Goal: Check status

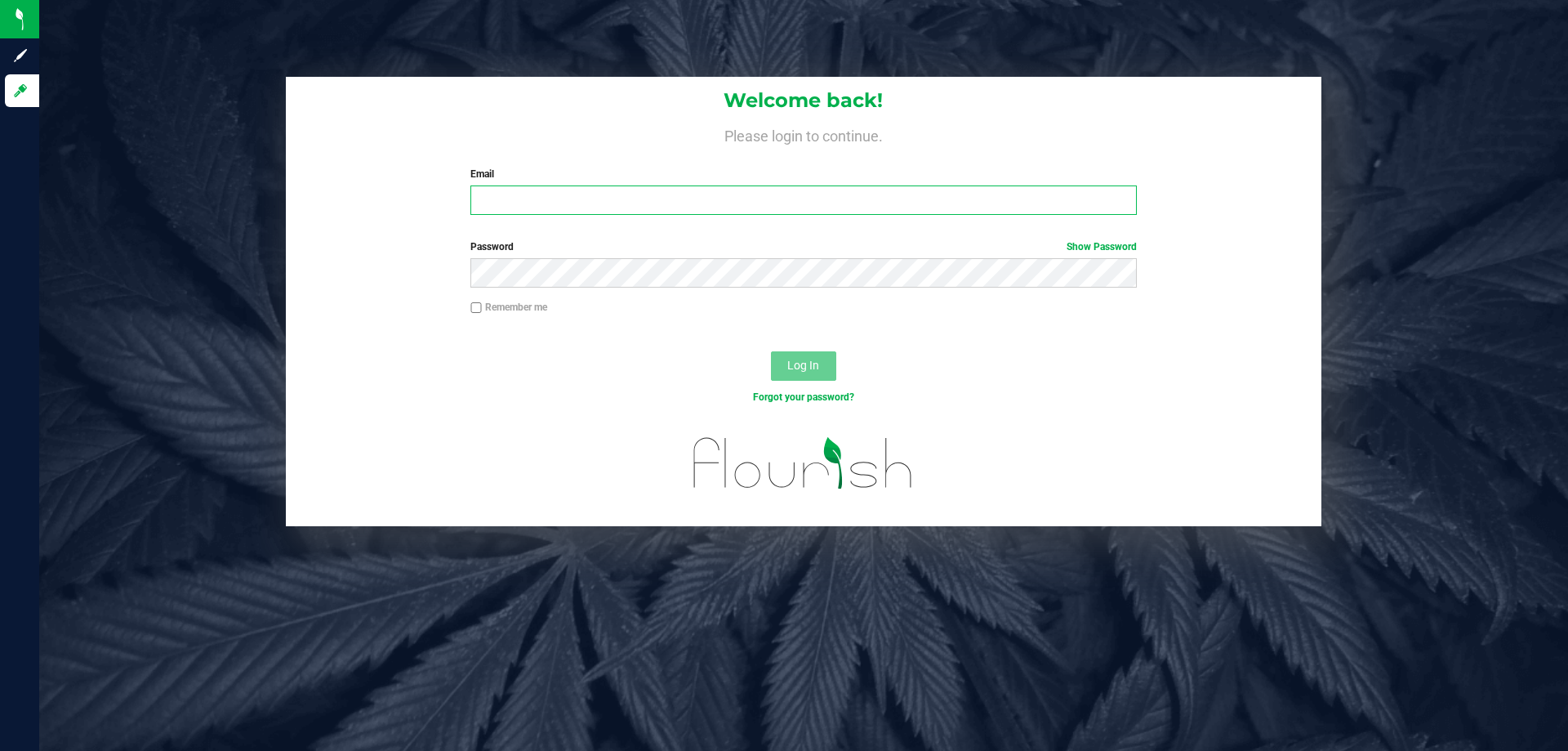
click at [565, 202] on input "Email" at bounding box center [802, 200] width 665 height 29
type input "[EMAIL_ADDRESS][DOMAIN_NAME]"
click at [526, 244] on label "Password Show Password" at bounding box center [802, 247] width 665 height 15
click at [798, 360] on span "Log In" at bounding box center [803, 365] width 32 height 13
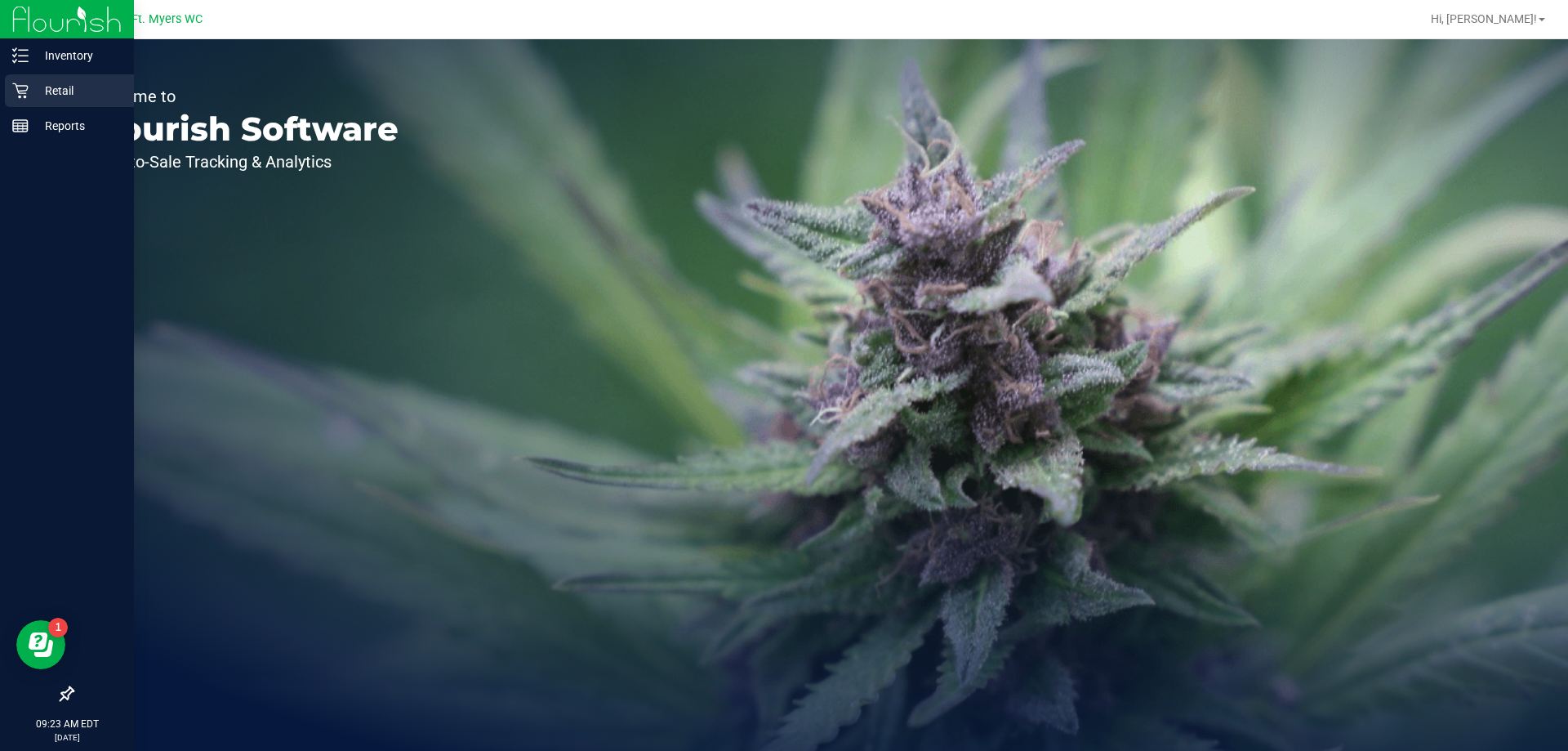
click at [58, 91] on p "Retail" at bounding box center [77, 91] width 98 height 20
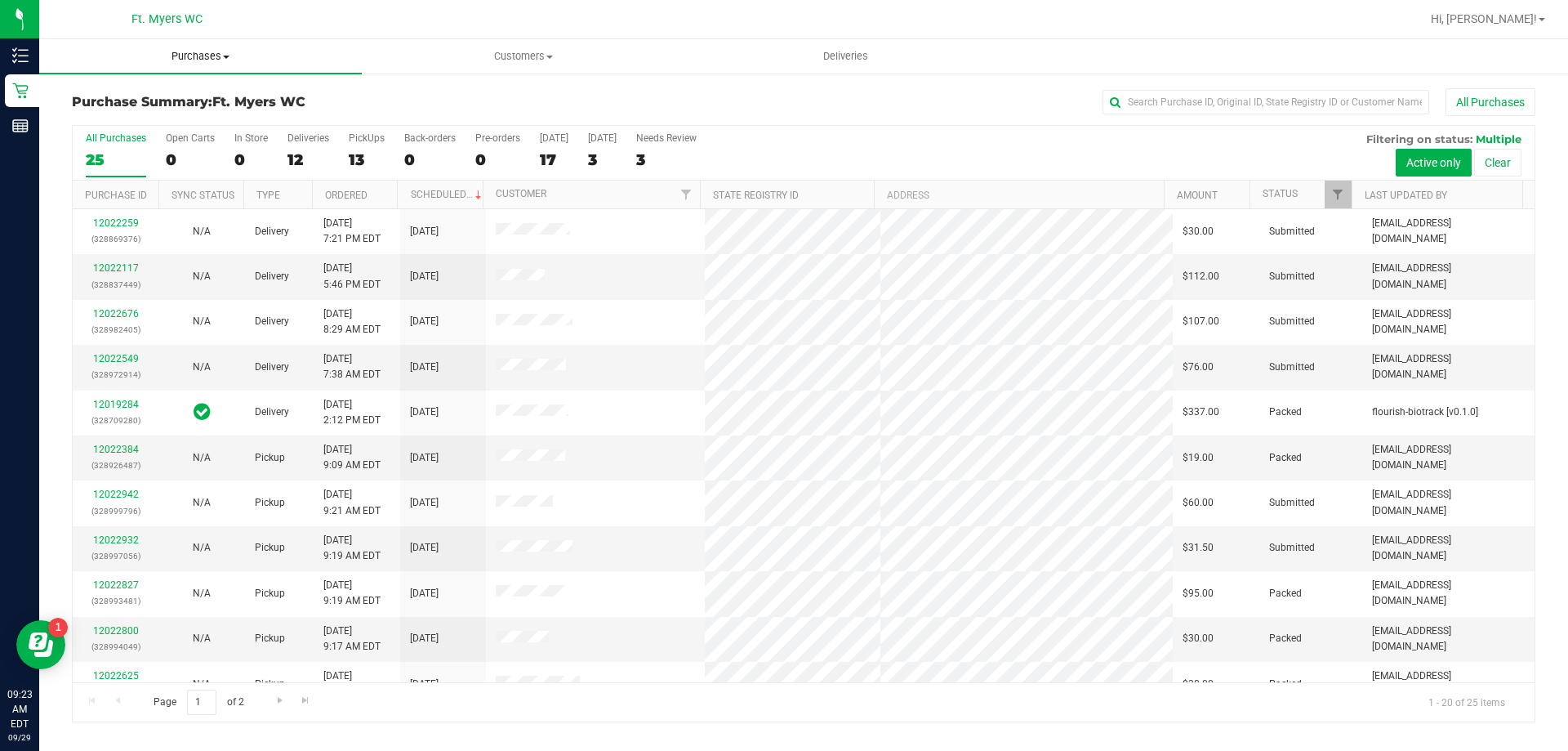
click at [203, 58] on span "Purchases" at bounding box center [200, 56] width 322 height 15
click at [108, 117] on span "Fulfillment" at bounding box center [90, 118] width 102 height 14
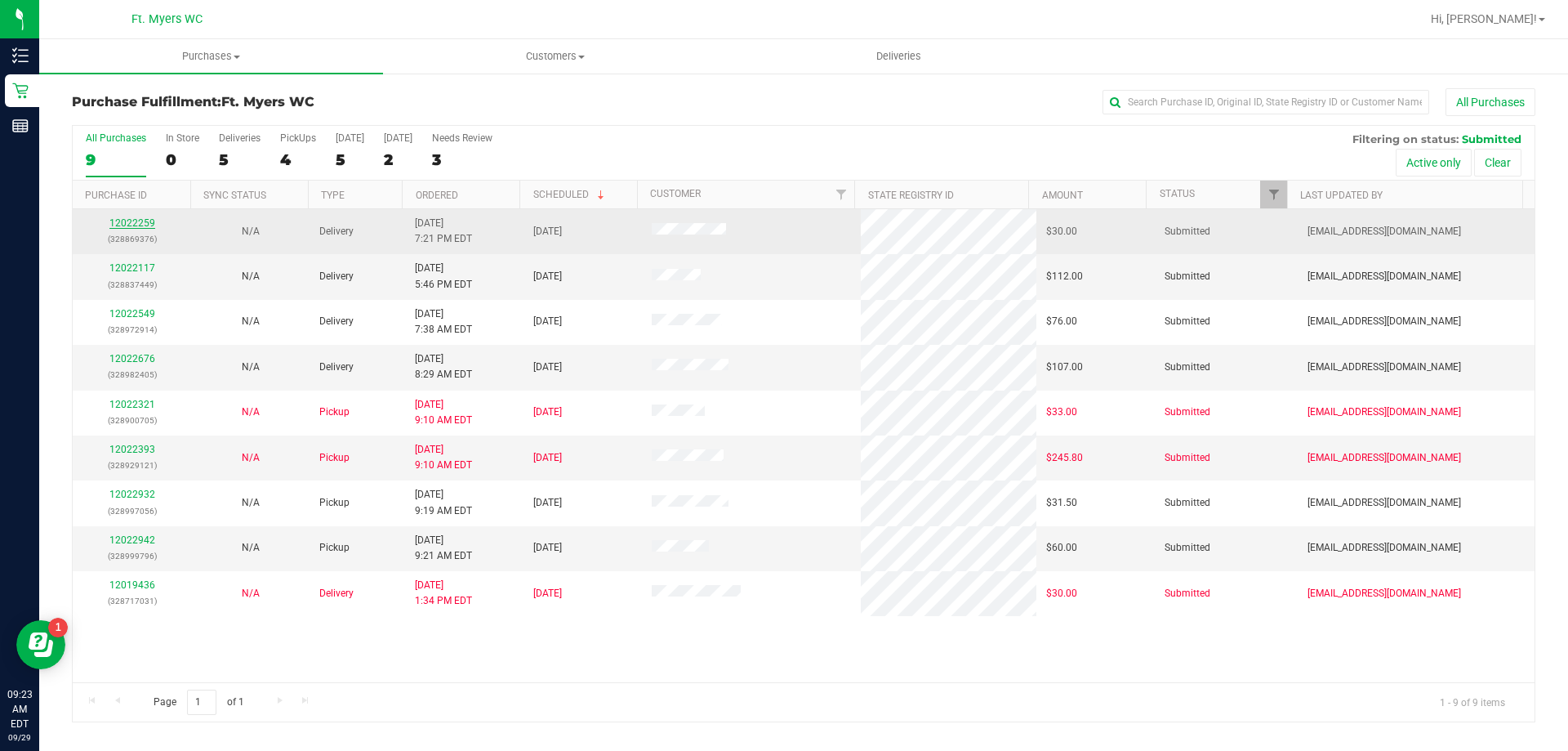
click at [136, 224] on link "12022259" at bounding box center [132, 223] width 45 height 12
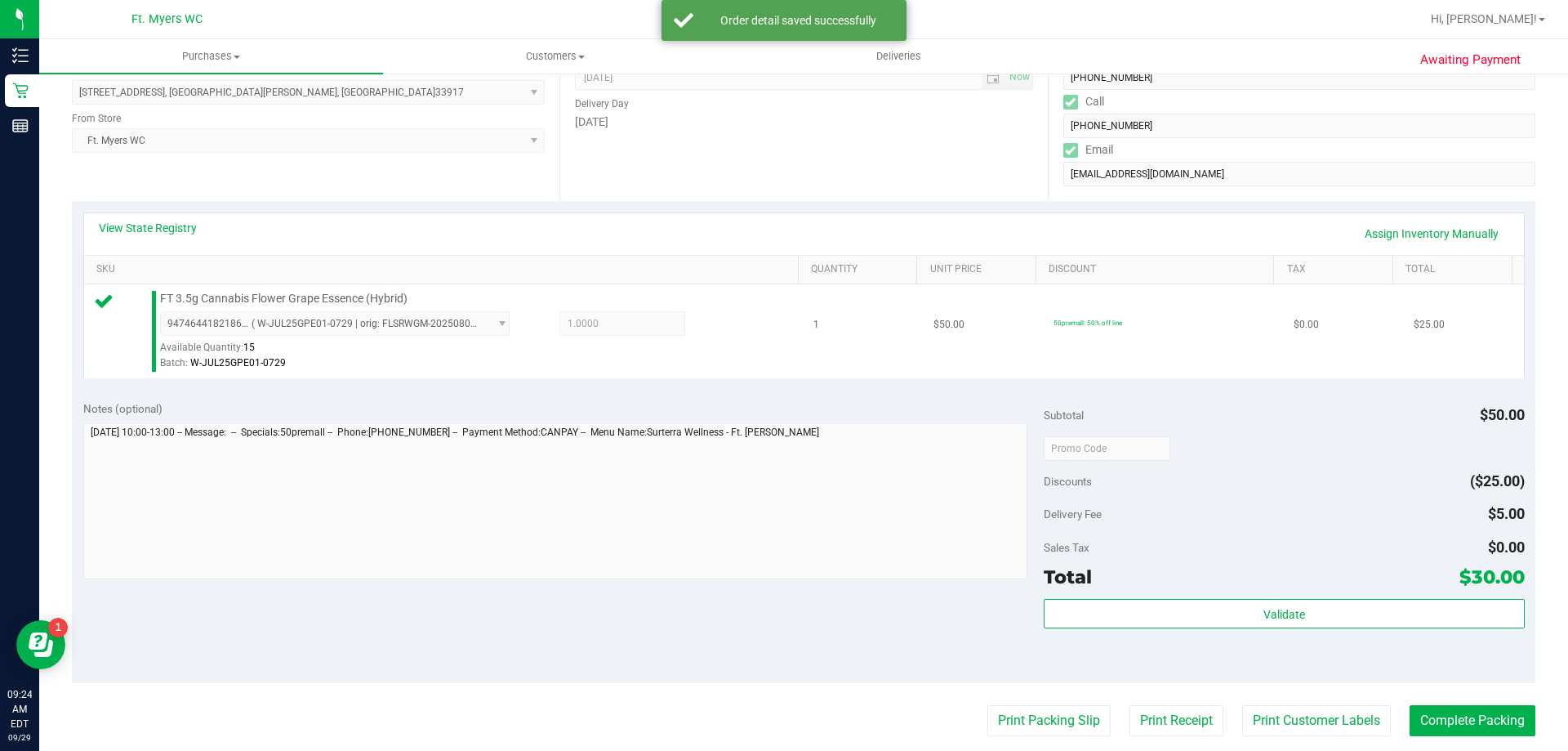
scroll to position [409, 0]
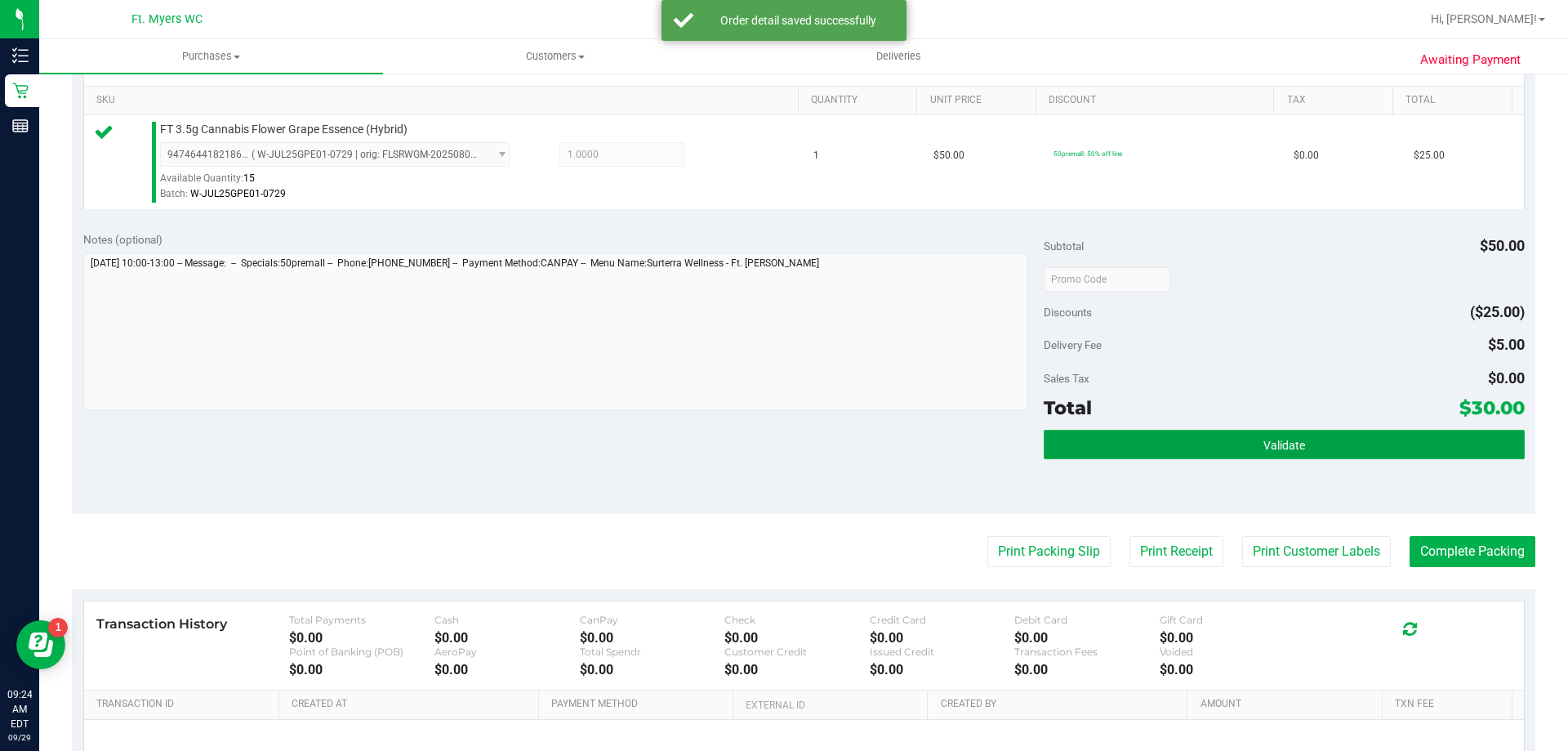
click at [1251, 450] on button "Validate" at bounding box center [1283, 444] width 480 height 29
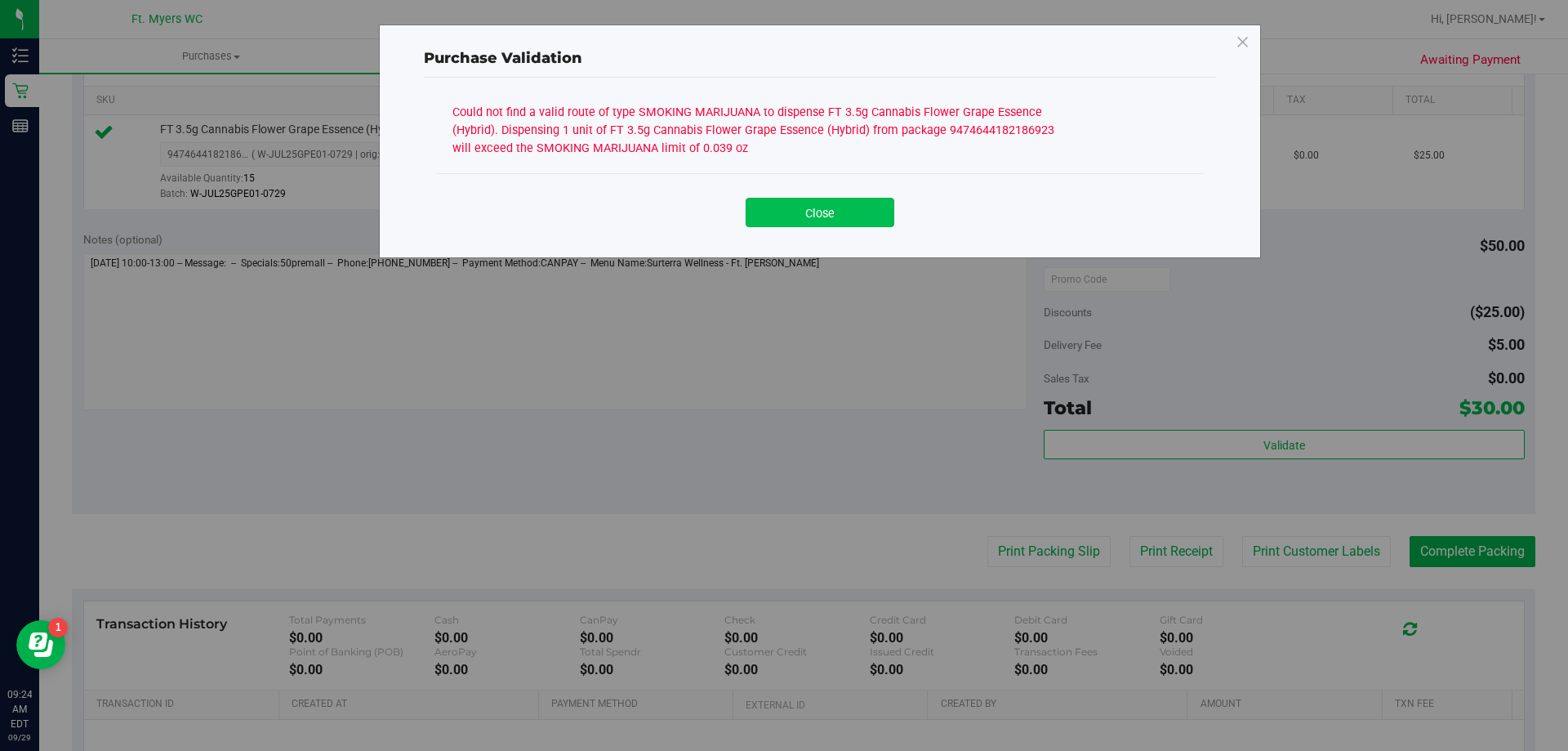
click at [832, 205] on button "Close" at bounding box center [819, 212] width 149 height 29
